Goal: Information Seeking & Learning: Learn about a topic

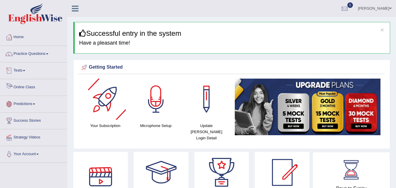
click at [35, 65] on link "Tests" at bounding box center [33, 69] width 67 height 15
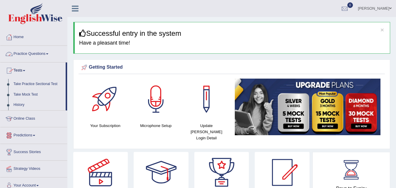
click at [40, 54] on link "Practice Questions" at bounding box center [33, 53] width 67 height 15
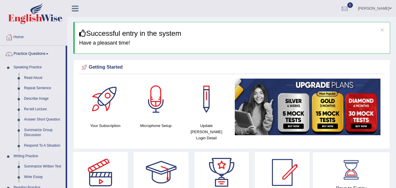
click at [33, 88] on link "Repeat Sentence" at bounding box center [43, 88] width 44 height 11
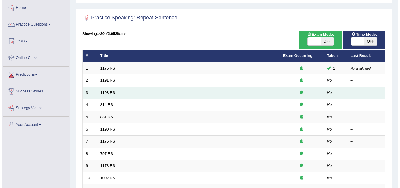
scroll to position [49, 0]
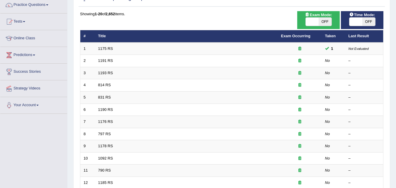
click at [309, 16] on icon at bounding box center [307, 15] width 5 height 4
click at [308, 21] on span at bounding box center [311, 22] width 13 height 8
checkbox input "true"
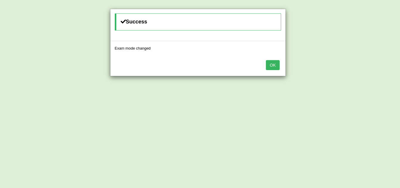
click at [273, 68] on button "OK" at bounding box center [272, 65] width 13 height 10
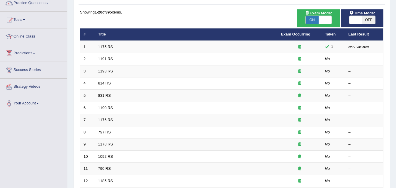
click at [326, 20] on span at bounding box center [324, 20] width 13 height 8
click at [327, 18] on span at bounding box center [324, 20] width 13 height 8
checkbox input "false"
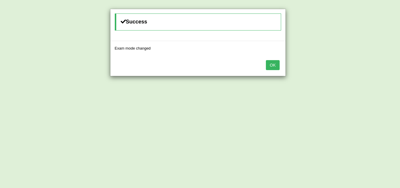
click at [279, 62] on button "OK" at bounding box center [272, 65] width 13 height 10
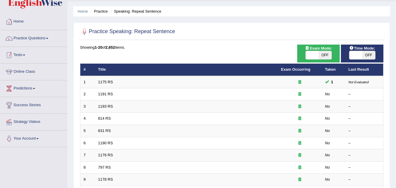
scroll to position [2, 0]
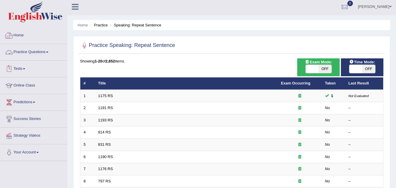
click at [34, 54] on link "Practice Questions" at bounding box center [33, 51] width 67 height 15
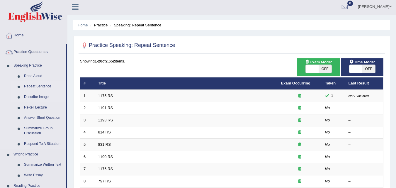
click at [42, 93] on link "Describe Image" at bounding box center [43, 97] width 44 height 11
